Goal: Task Accomplishment & Management: Complete application form

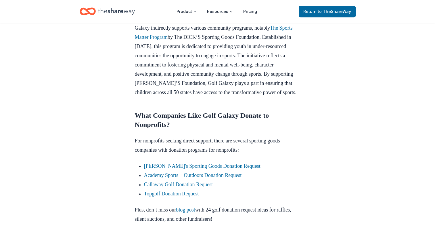
scroll to position [345, 0]
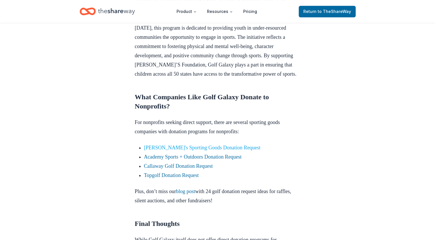
click at [188, 150] on link "[PERSON_NAME]'s Sporting Goods Donation Request" at bounding box center [202, 147] width 116 height 6
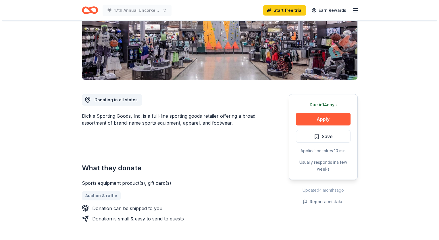
scroll to position [86, 0]
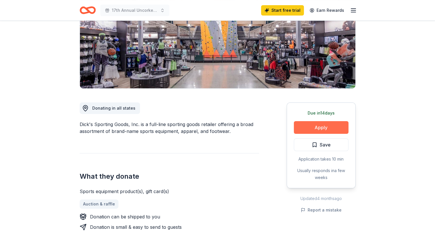
click at [319, 125] on button "Apply" at bounding box center [321, 127] width 55 height 13
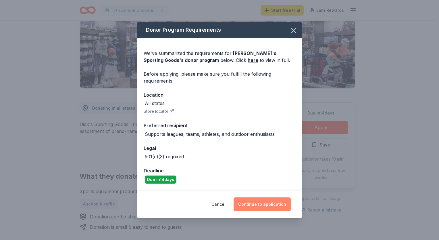
click at [264, 204] on button "Continue to application" at bounding box center [261, 204] width 57 height 14
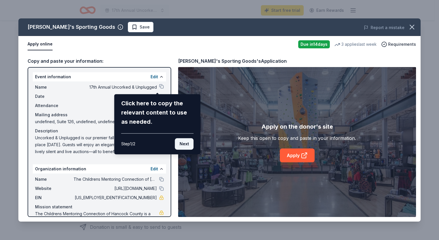
click at [185, 141] on button "Next" at bounding box center [184, 143] width 19 height 11
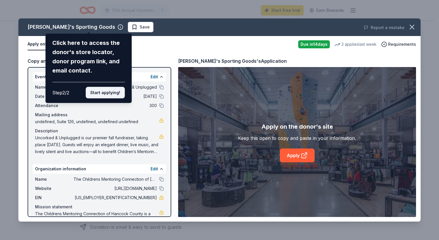
click at [105, 91] on button "Start applying!" at bounding box center [105, 92] width 39 height 11
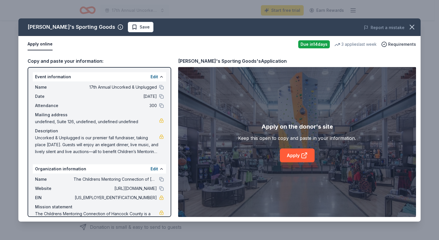
click at [292, 155] on div "Dick's Sporting Goods Save Report a mistake Apply online Due in 14 days 3 appli…" at bounding box center [219, 119] width 402 height 203
click at [69, 59] on div "Copy and paste your information:" at bounding box center [100, 60] width 144 height 7
click at [45, 43] on button "Apply online" at bounding box center [40, 44] width 25 height 12
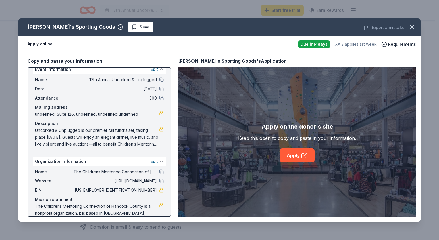
scroll to position [0, 0]
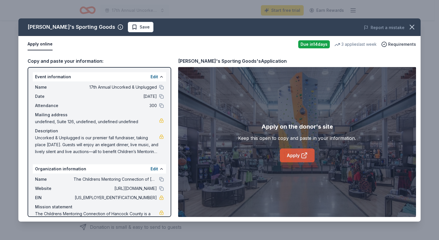
click at [298, 154] on link "Apply" at bounding box center [297, 155] width 35 height 14
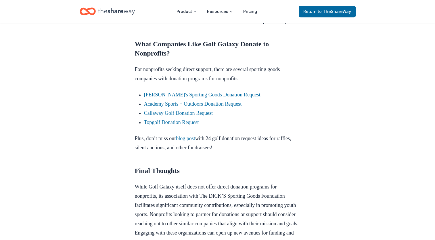
scroll to position [402, 0]
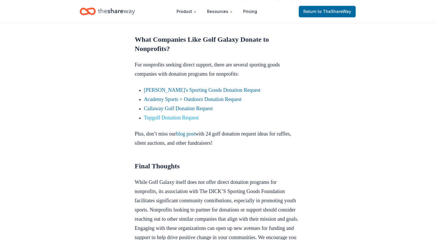
click at [175, 120] on link "Topgolf Donation Request" at bounding box center [171, 118] width 55 height 6
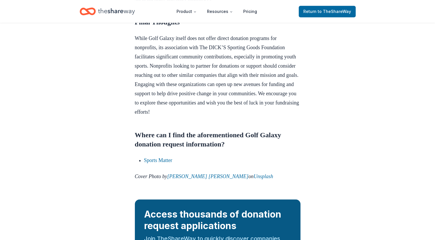
scroll to position [574, 0]
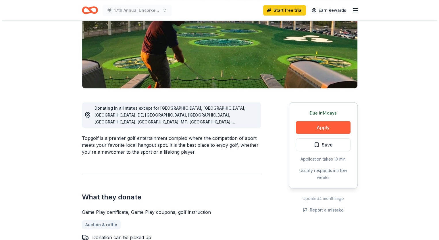
scroll to position [115, 0]
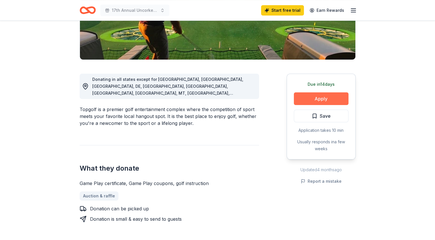
click at [317, 95] on button "Apply" at bounding box center [321, 98] width 55 height 13
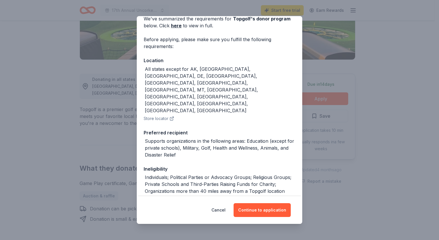
scroll to position [45, 0]
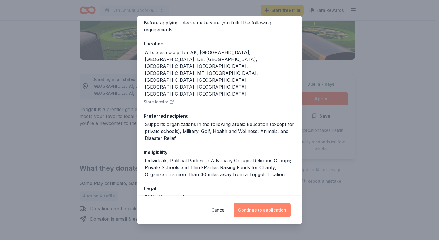
click at [262, 208] on button "Continue to application" at bounding box center [261, 210] width 57 height 14
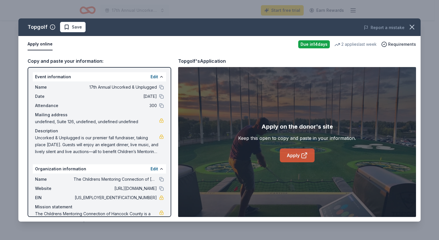
click at [297, 154] on link "Apply" at bounding box center [297, 155] width 35 height 14
